Goal: Task Accomplishment & Management: Complete application form

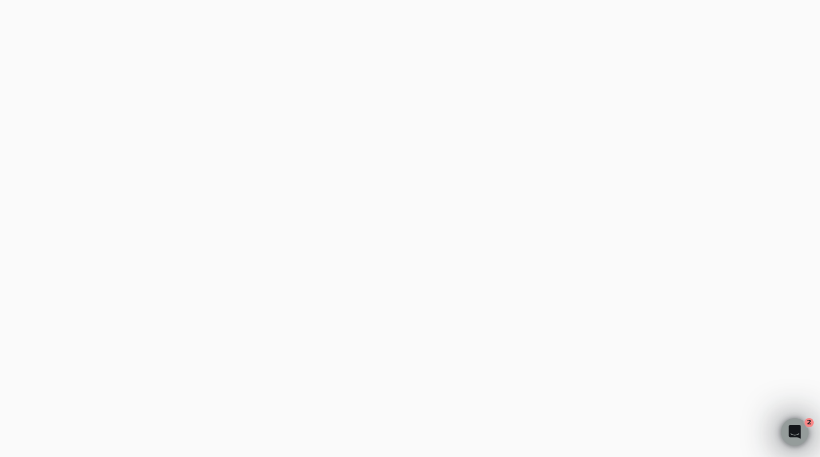
click at [188, 220] on email "Business email" at bounding box center [212, 216] width 206 height 28
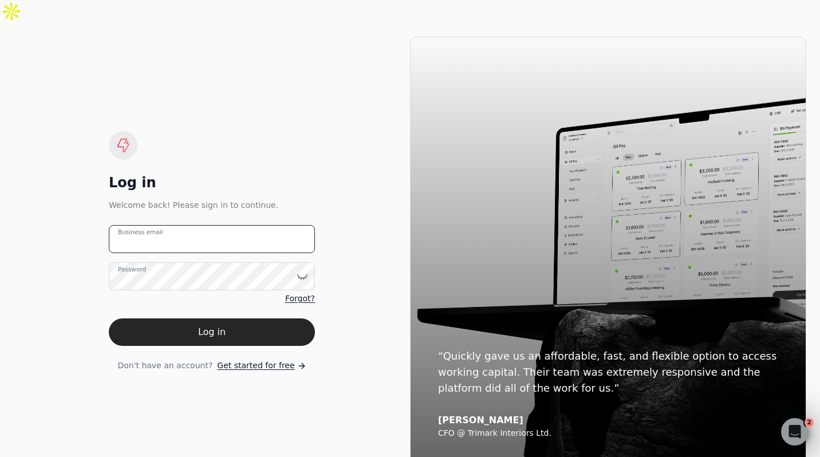
type email "[PERSON_NAME][EMAIL_ADDRESS][DOMAIN_NAME]"
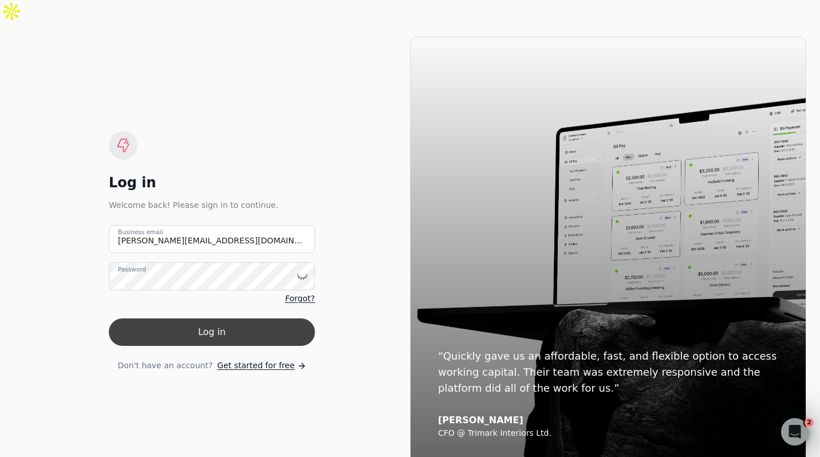
click at [212, 318] on button "Log in" at bounding box center [212, 331] width 206 height 27
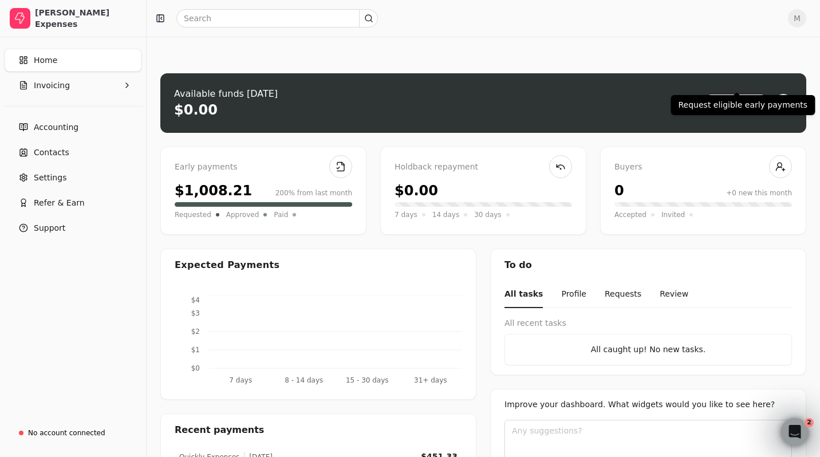
click at [744, 94] on button "Request" at bounding box center [735, 103] width 67 height 18
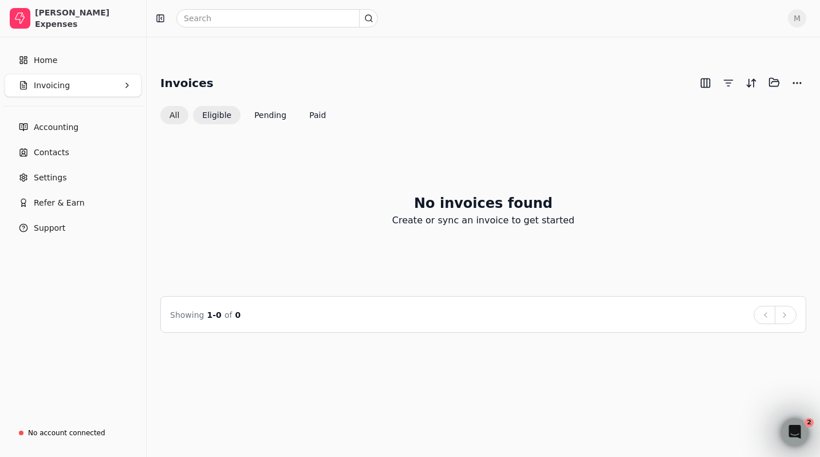
click at [169, 106] on button "All" at bounding box center [174, 115] width 28 height 18
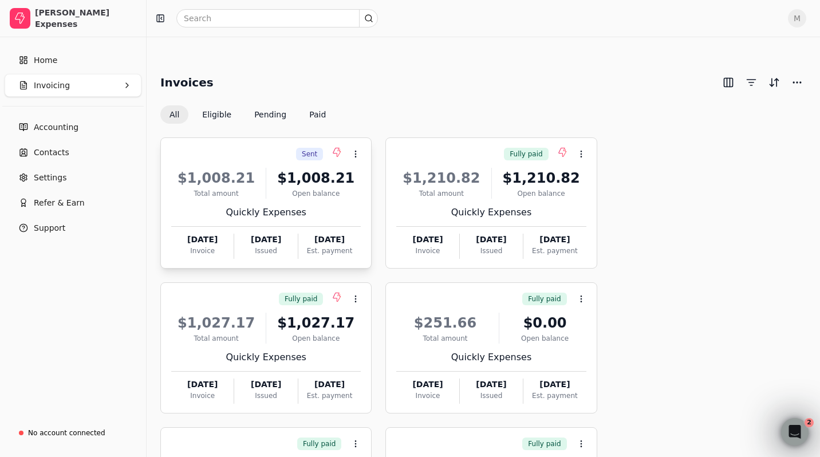
click at [227, 205] on div "Quickly Expenses" at bounding box center [265, 212] width 189 height 14
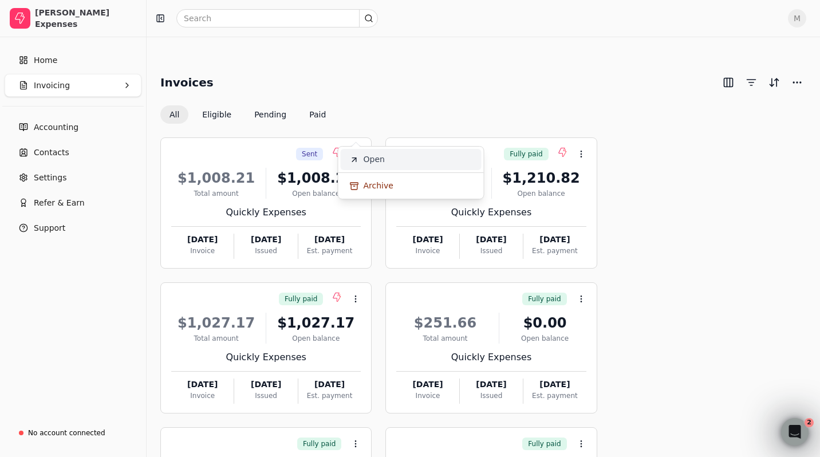
click at [375, 155] on span "Open" at bounding box center [373, 159] width 21 height 12
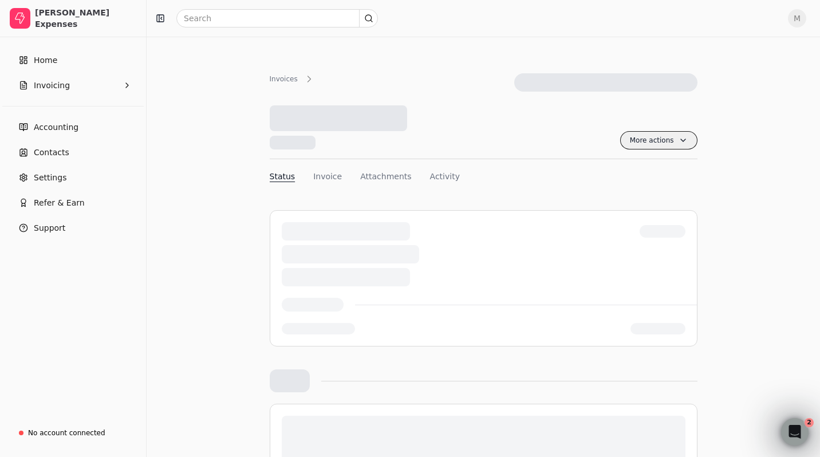
click at [642, 131] on span "More actions" at bounding box center [658, 140] width 77 height 18
click at [602, 105] on div "More actions Context Menu Button" at bounding box center [484, 132] width 428 height 54
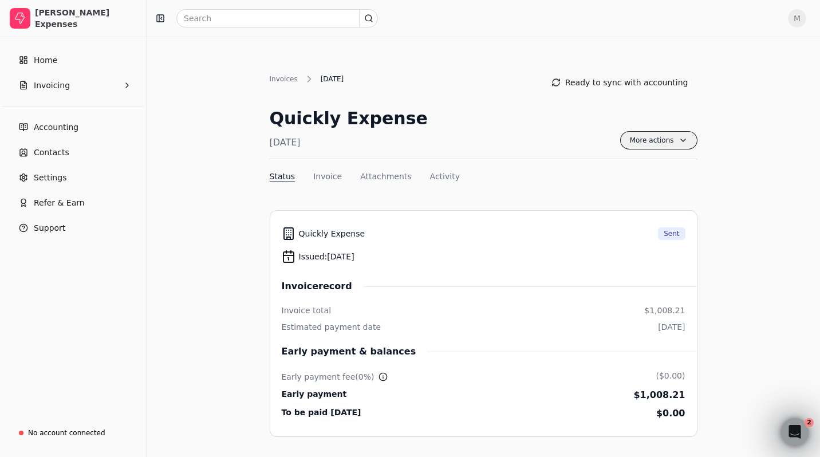
click at [658, 131] on span "More actions" at bounding box center [658, 140] width 77 height 18
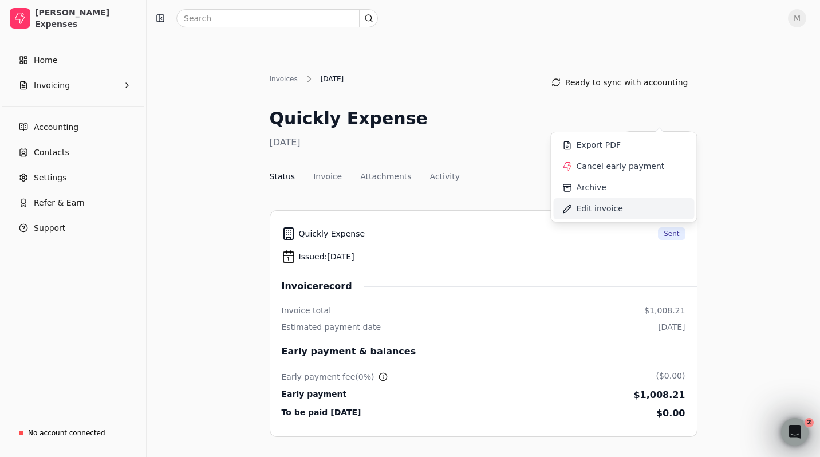
click at [610, 208] on span "Edit invoice" at bounding box center [599, 209] width 46 height 12
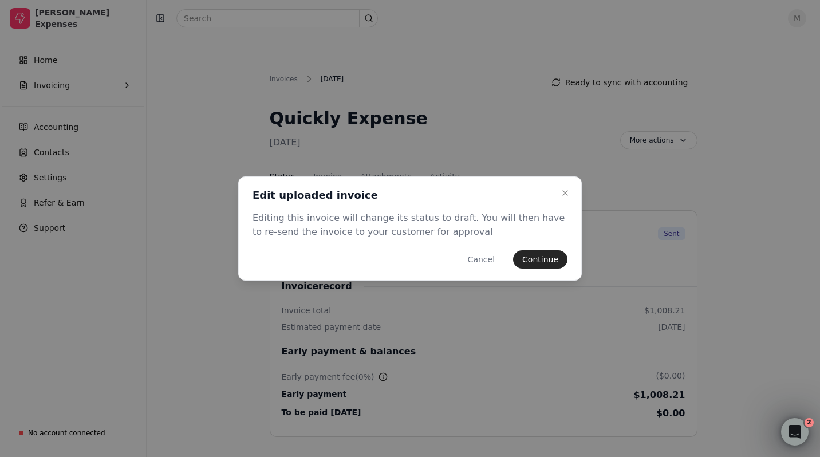
click at [536, 256] on button "Continue" at bounding box center [540, 259] width 54 height 18
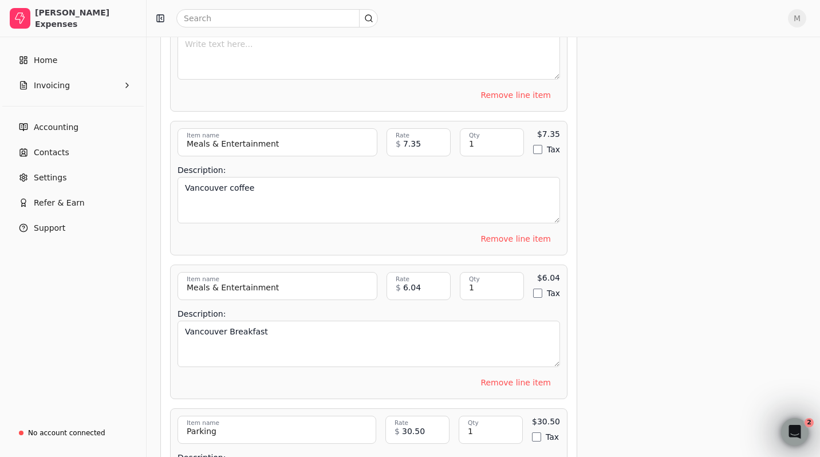
scroll to position [4885, 0]
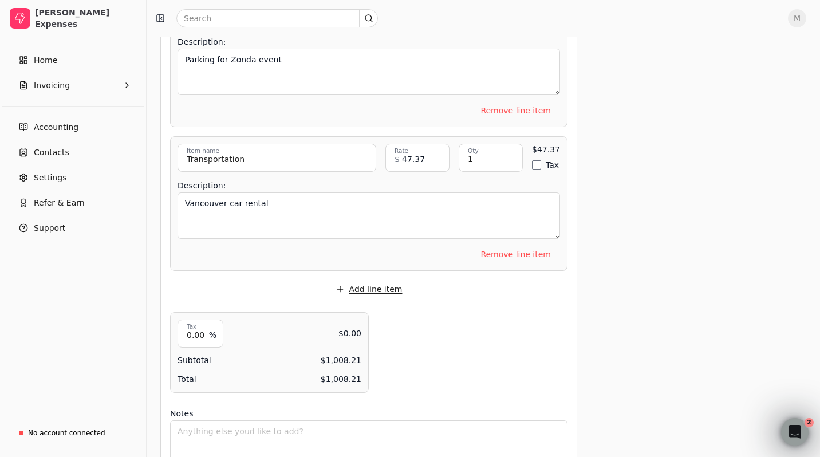
click at [385, 280] on button "Add line item" at bounding box center [368, 289] width 85 height 18
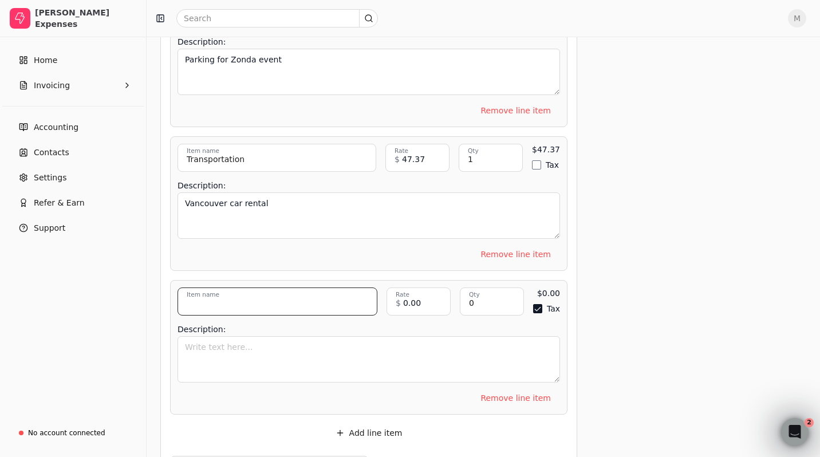
click at [337, 287] on input "Item name" at bounding box center [277, 301] width 200 height 28
type input "Transportation"
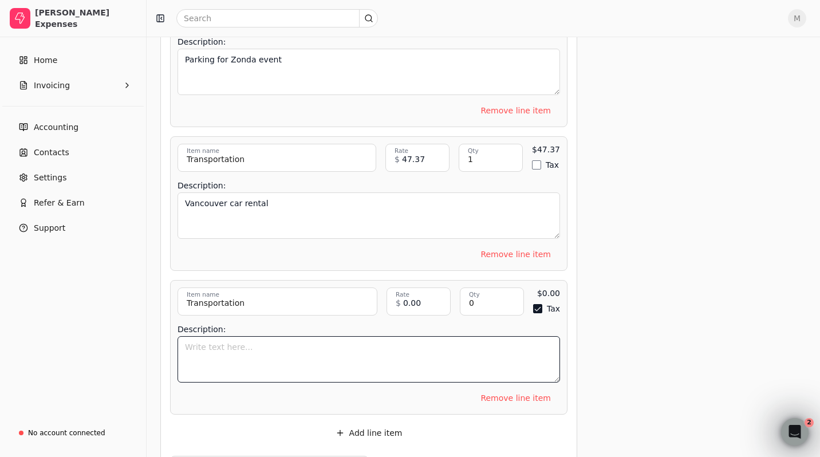
click at [305, 336] on textarea "Description:" at bounding box center [368, 359] width 382 height 46
type textarea "Uber home from [GEOGRAPHIC_DATA] - [GEOGRAPHIC_DATA] trip"
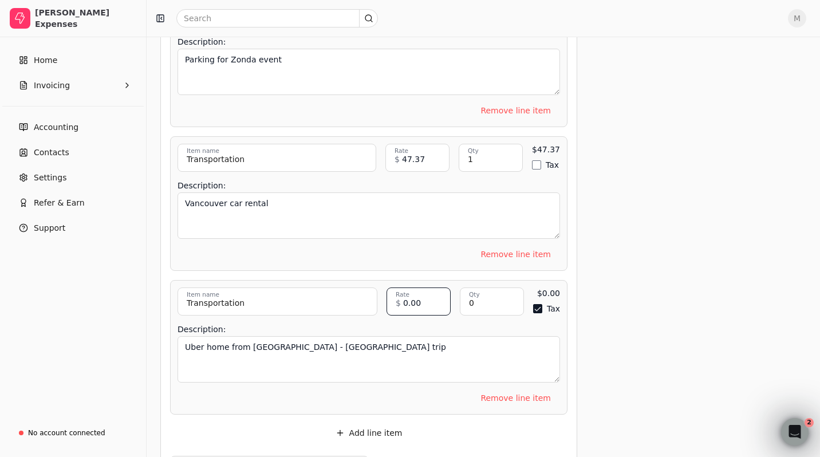
click at [417, 287] on input "0.00" at bounding box center [418, 301] width 64 height 28
type input "97.77"
click at [483, 287] on input "0" at bounding box center [492, 301] width 64 height 28
type input "0"
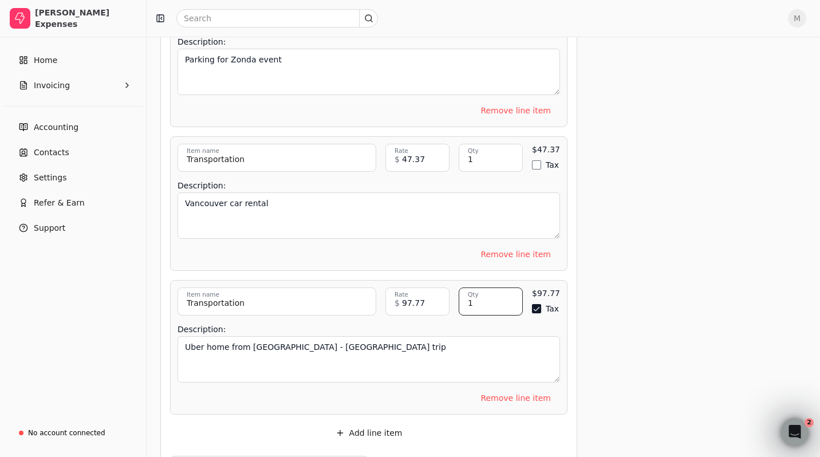
type input "1"
click at [540, 304] on button "Tax" at bounding box center [536, 308] width 9 height 9
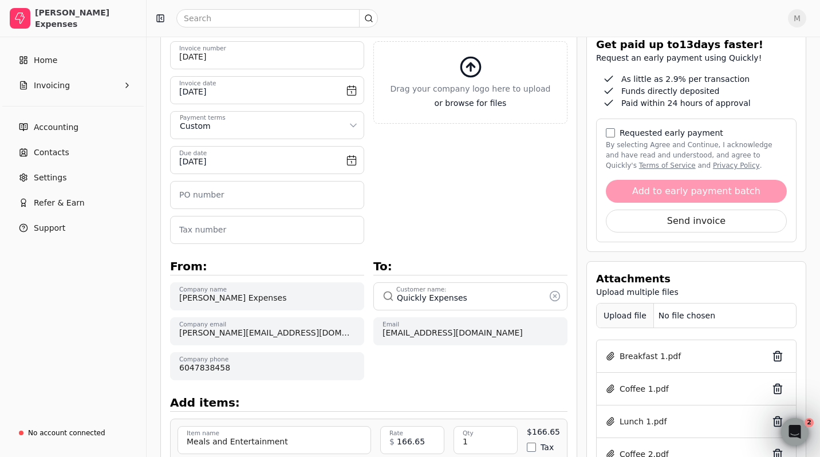
scroll to position [0, 0]
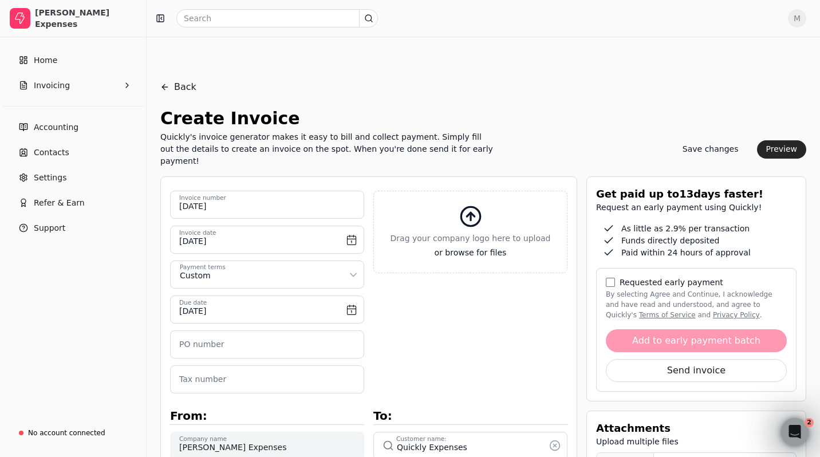
click at [616, 452] on div "Upload file" at bounding box center [624, 465] width 57 height 26
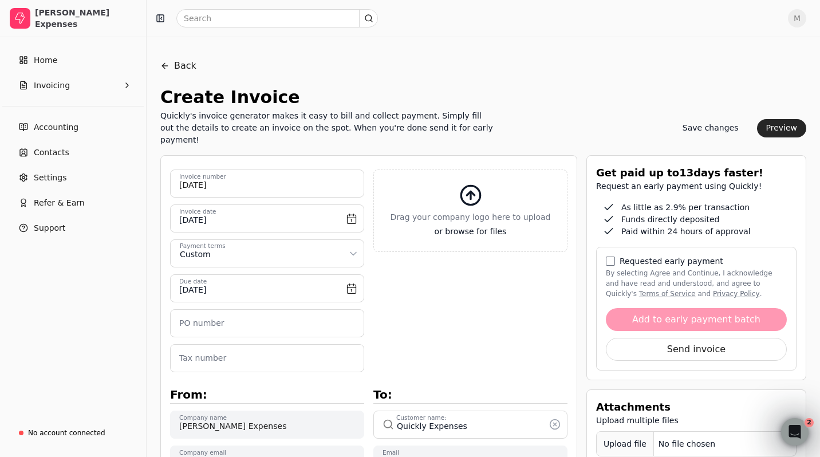
scroll to position [24, 0]
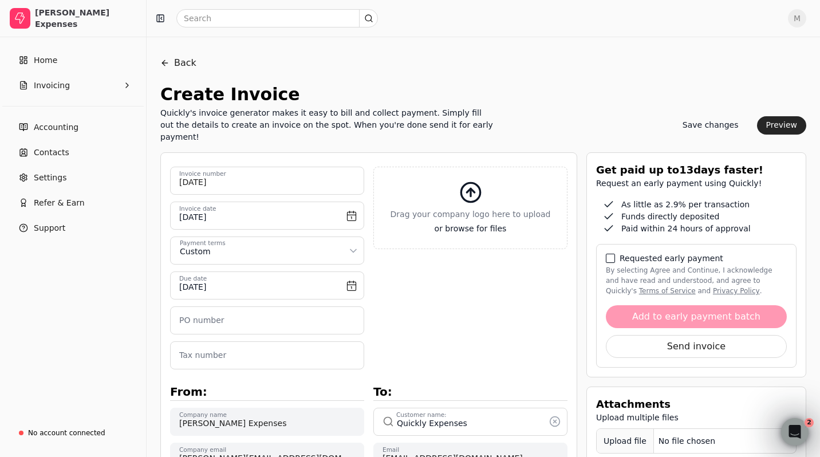
click at [612, 254] on button "By selecting Agree and Continue, I acknowledge and have read and understood, an…" at bounding box center [610, 258] width 9 height 9
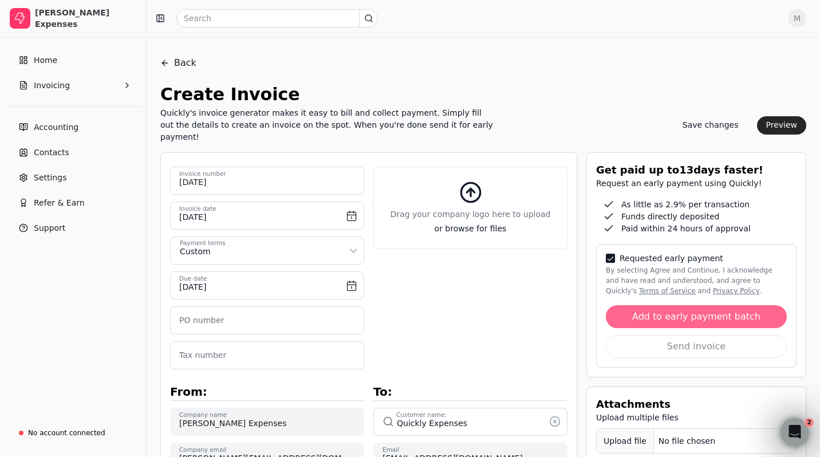
click at [658, 305] on button "Add to early payment batch" at bounding box center [696, 316] width 181 height 23
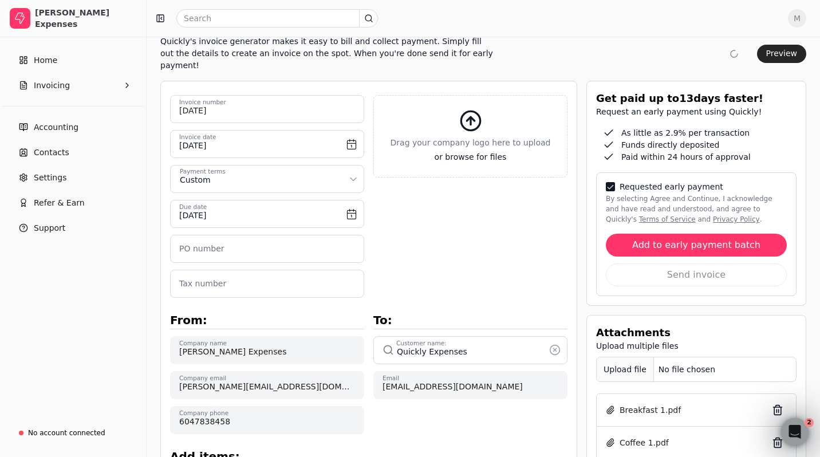
scroll to position [159, 0]
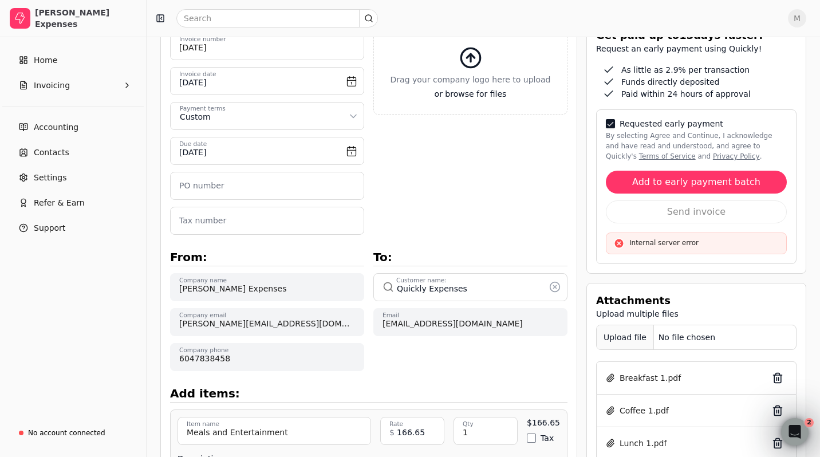
click at [613, 119] on button "By selecting Agree and Continue, I acknowledge and have read and understood, an…" at bounding box center [610, 123] width 9 height 9
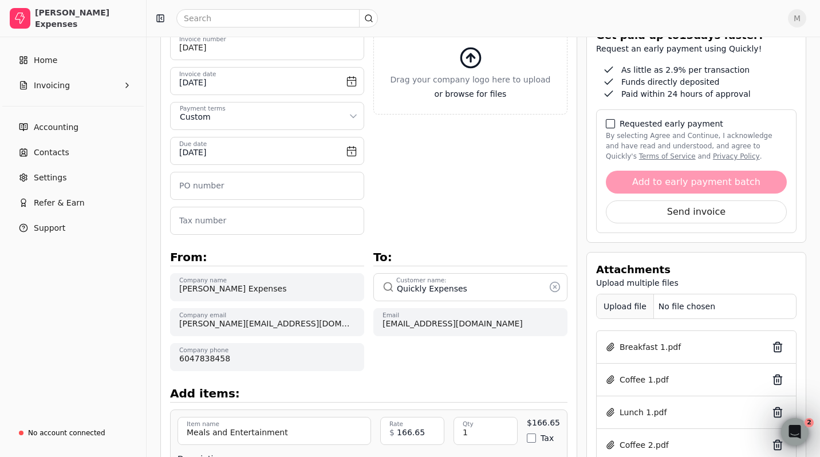
click at [613, 119] on button "By selecting Agree and Continue, I acknowledge and have read and understood, an…" at bounding box center [610, 123] width 9 height 9
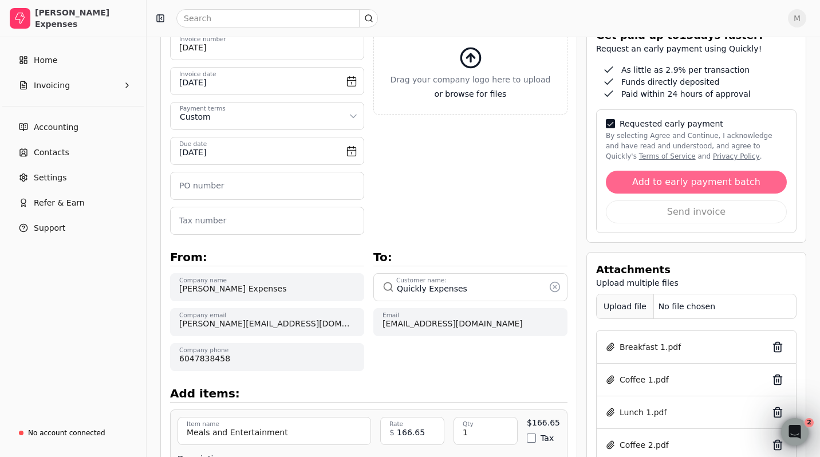
click at [659, 171] on button "Add to early payment batch" at bounding box center [696, 182] width 181 height 23
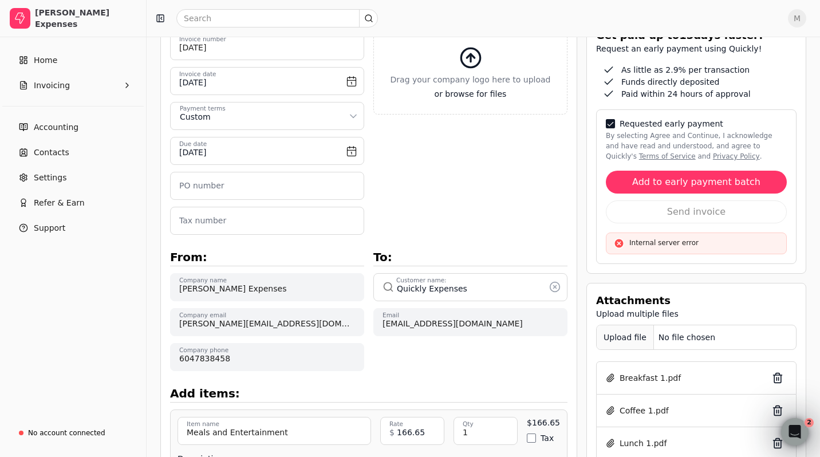
click at [614, 119] on button "By selecting Agree and Continue, I acknowledge and have read and understood, an…" at bounding box center [610, 123] width 9 height 9
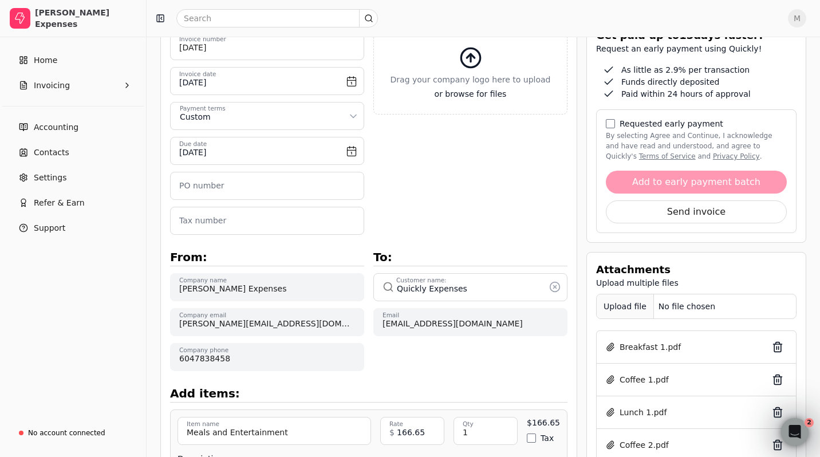
type button "on"
click at [608, 119] on button "on" at bounding box center [610, 123] width 9 height 9
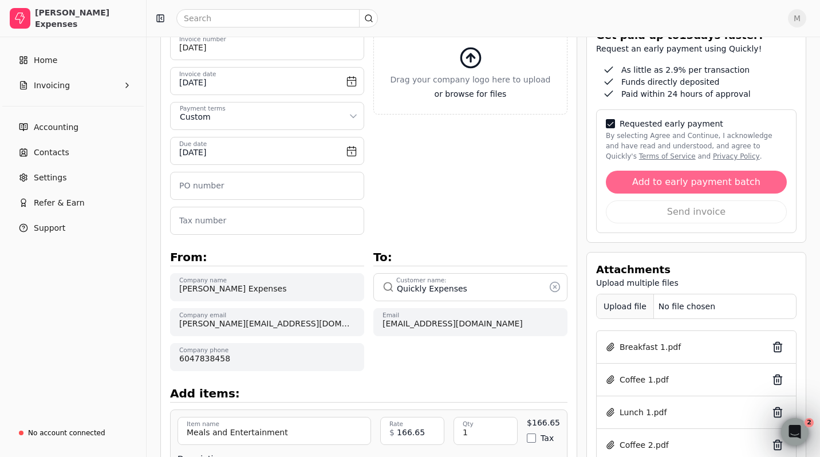
click at [655, 171] on button "Add to early payment batch" at bounding box center [696, 182] width 181 height 23
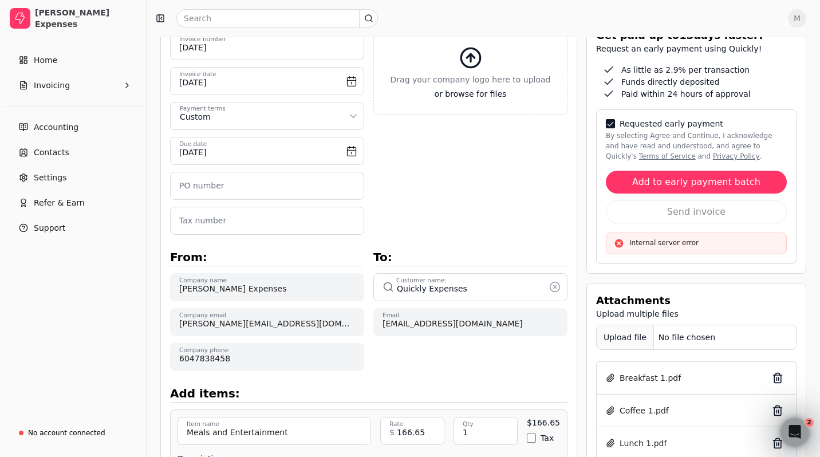
click at [607, 119] on button "By selecting Agree and Continue, I acknowledge and have read and understood, an…" at bounding box center [610, 123] width 9 height 9
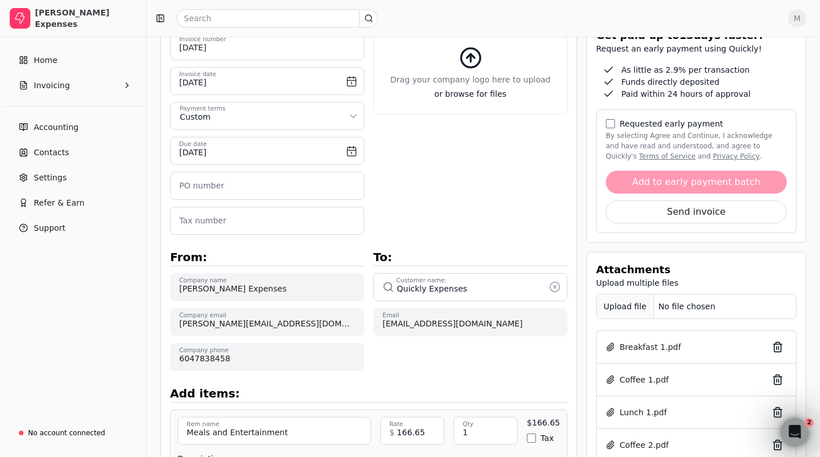
scroll to position [0, 0]
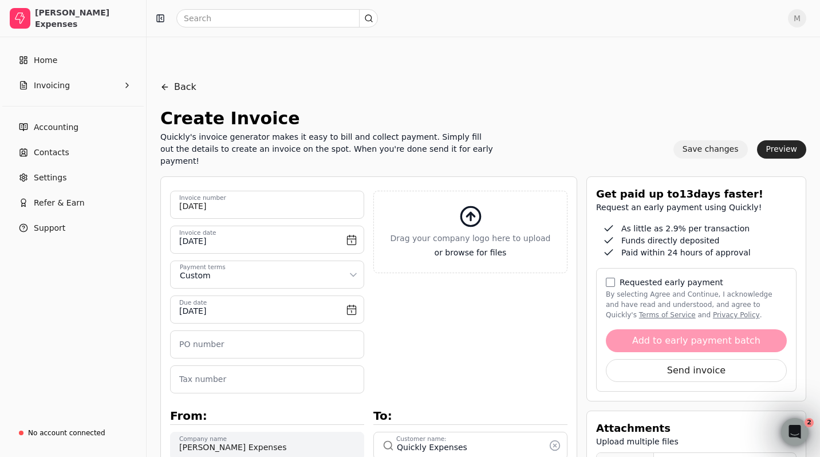
click at [707, 140] on button "Save changes" at bounding box center [710, 149] width 74 height 18
